Goal: Navigation & Orientation: Find specific page/section

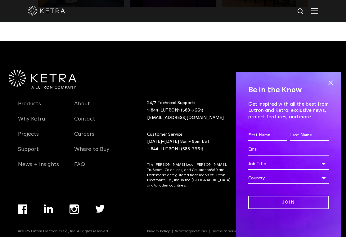
scroll to position [1190, 0]
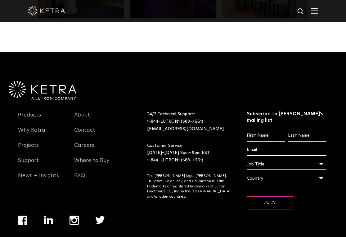
click at [34, 116] on link "Products" at bounding box center [29, 119] width 23 height 14
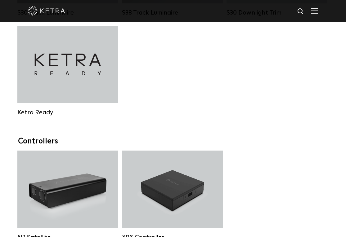
scroll to position [438, 0]
